Goal: Task Accomplishment & Management: Manage account settings

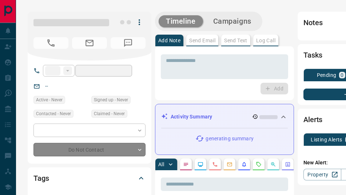
type input "**"
type input "**********"
type input "**"
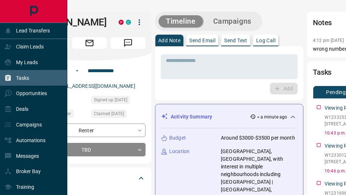
click at [39, 83] on div "Tasks" at bounding box center [33, 78] width 67 height 16
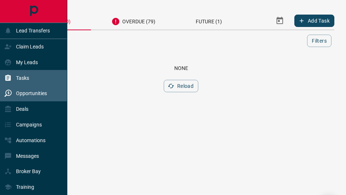
click at [24, 91] on p "Opportunities" at bounding box center [31, 93] width 31 height 6
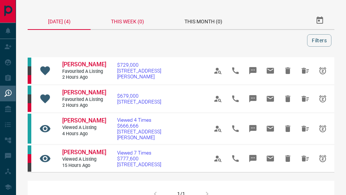
click at [143, 24] on div "This Week (0)" at bounding box center [128, 20] width 74 height 17
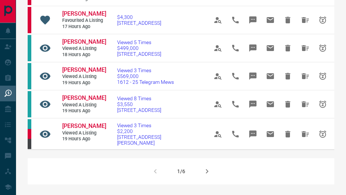
scroll to position [489, 0]
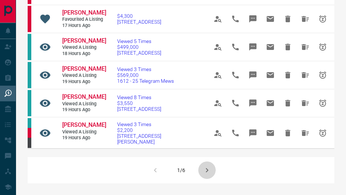
click at [209, 174] on icon "button" at bounding box center [207, 170] width 9 height 9
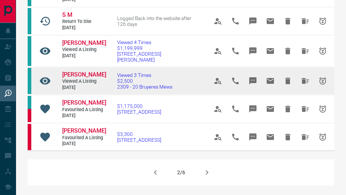
scroll to position [481, 0]
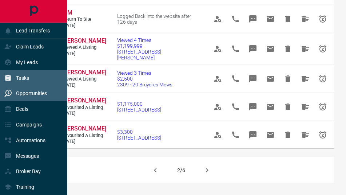
click at [25, 83] on div "Tasks" at bounding box center [16, 78] width 25 height 12
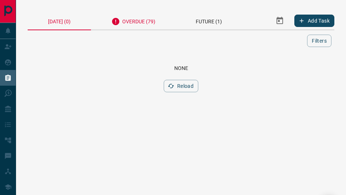
click at [134, 21] on div "Overdue (79)" at bounding box center [133, 21] width 85 height 18
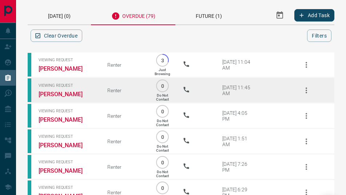
scroll to position [6, 0]
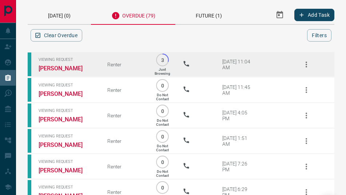
click at [307, 66] on icon "button" at bounding box center [306, 64] width 9 height 9
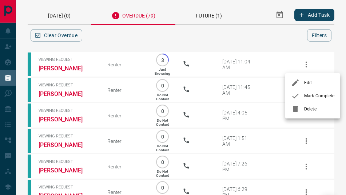
click at [305, 95] on span "Mark Complete" at bounding box center [319, 95] width 30 height 7
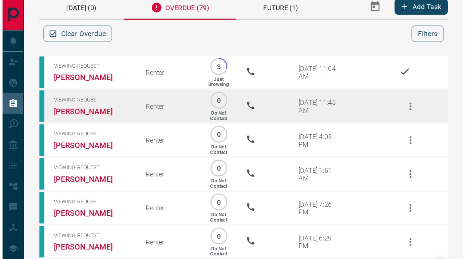
scroll to position [20, 0]
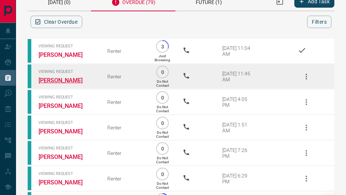
click at [54, 83] on link "[PERSON_NAME]" at bounding box center [68, 80] width 58 height 7
